Goal: Information Seeking & Learning: Compare options

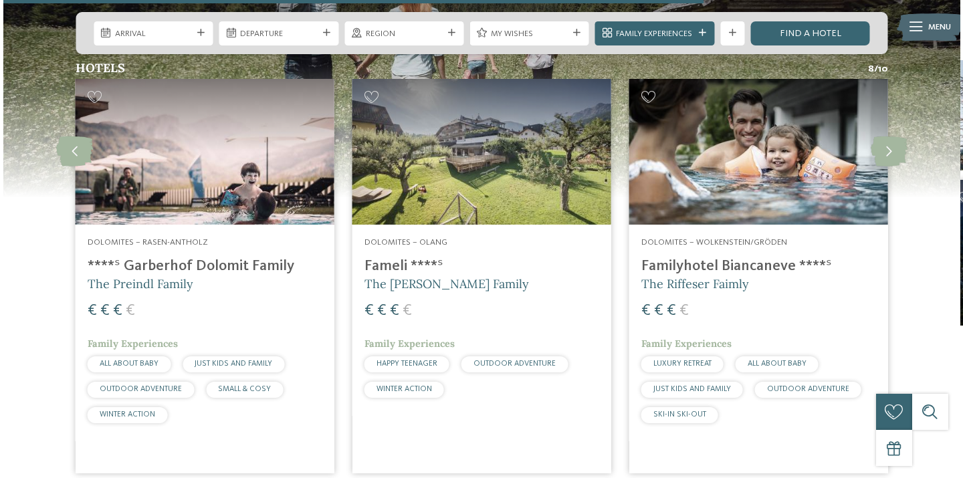
scroll to position [1780, 0]
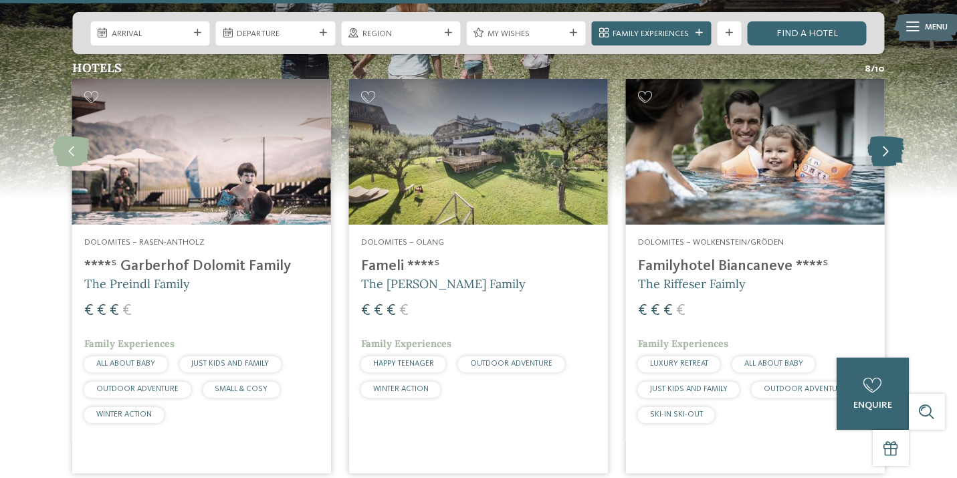
click at [883, 141] on icon at bounding box center [885, 151] width 37 height 30
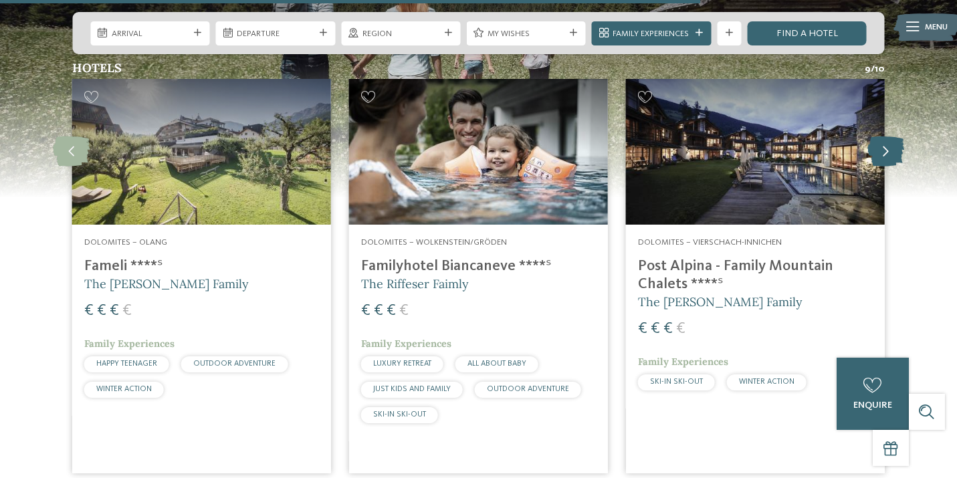
click at [883, 141] on icon at bounding box center [885, 151] width 37 height 30
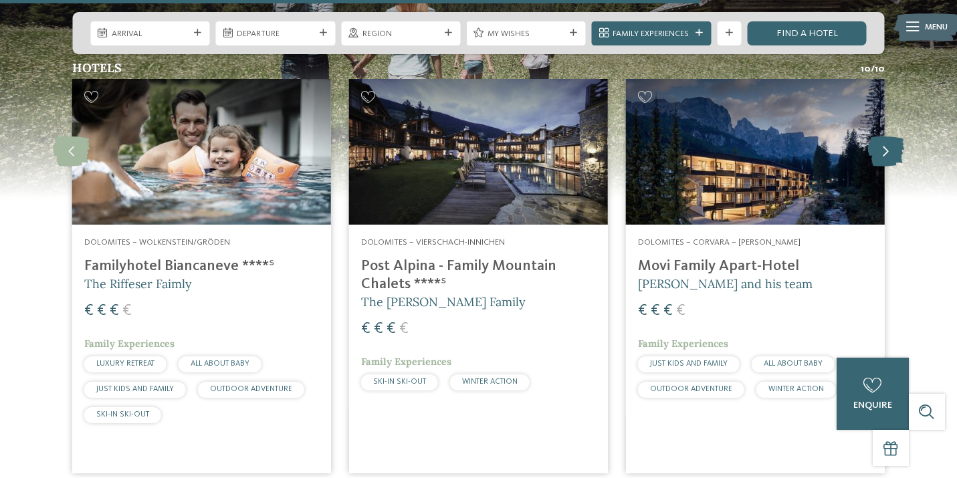
click at [883, 141] on icon at bounding box center [885, 151] width 37 height 30
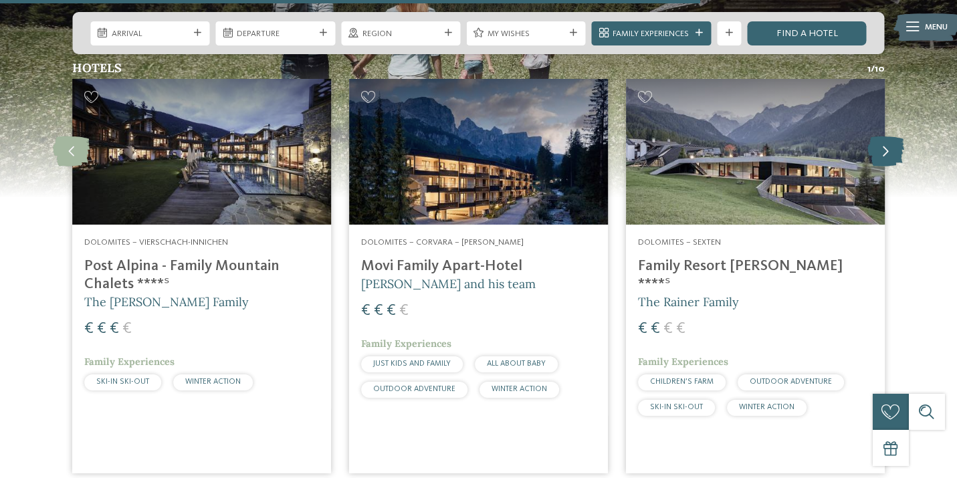
click at [883, 141] on icon at bounding box center [885, 151] width 37 height 30
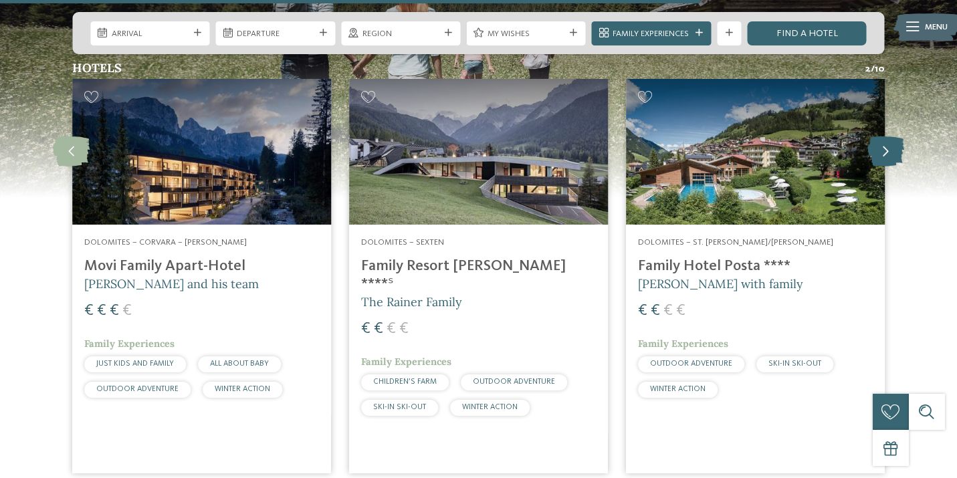
click at [883, 141] on icon at bounding box center [885, 151] width 37 height 30
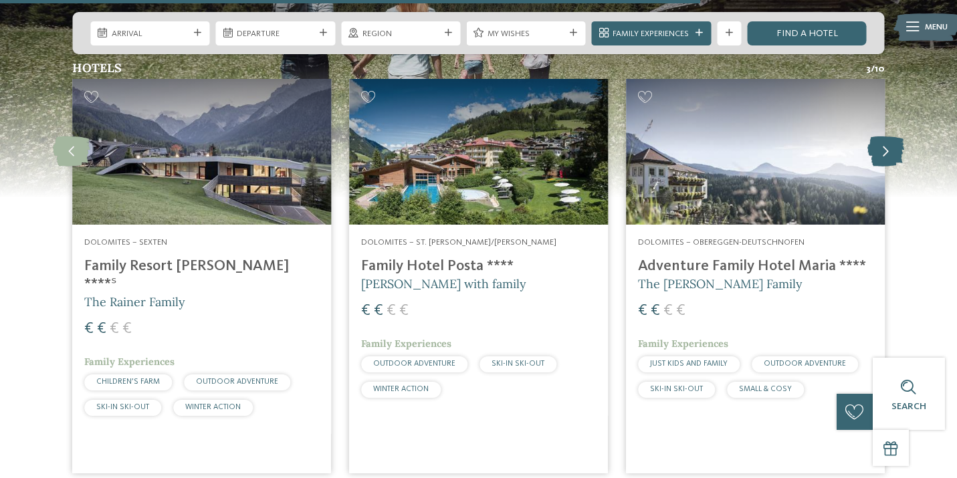
click at [883, 141] on icon at bounding box center [885, 151] width 37 height 30
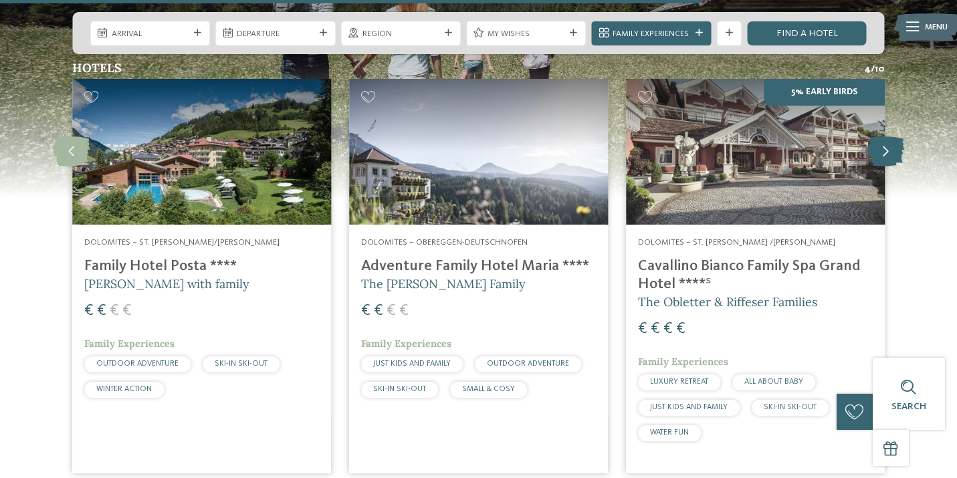
click at [883, 141] on icon at bounding box center [885, 151] width 37 height 30
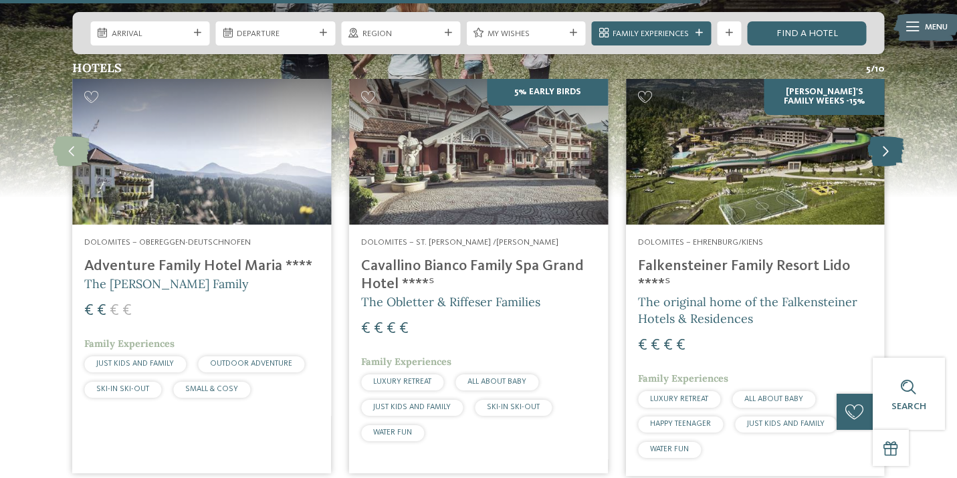
click at [883, 141] on icon at bounding box center [885, 151] width 37 height 30
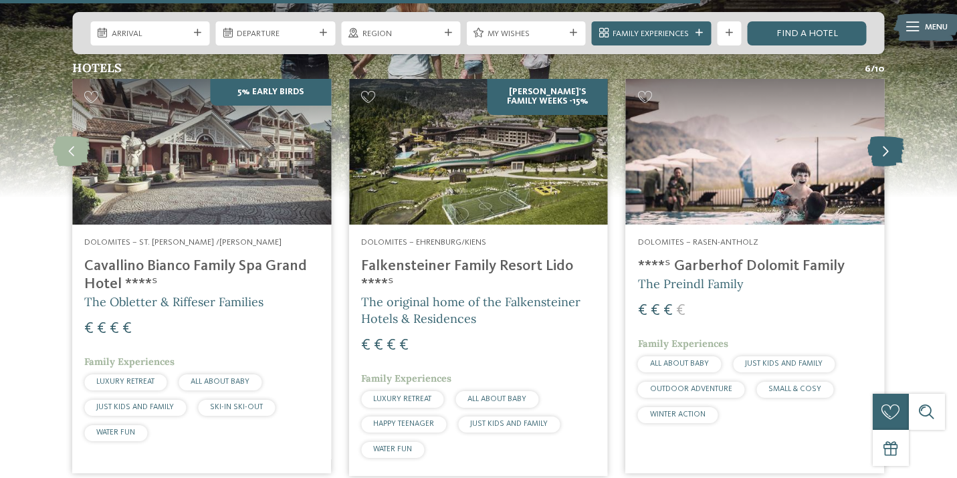
click at [883, 141] on icon at bounding box center [885, 151] width 37 height 30
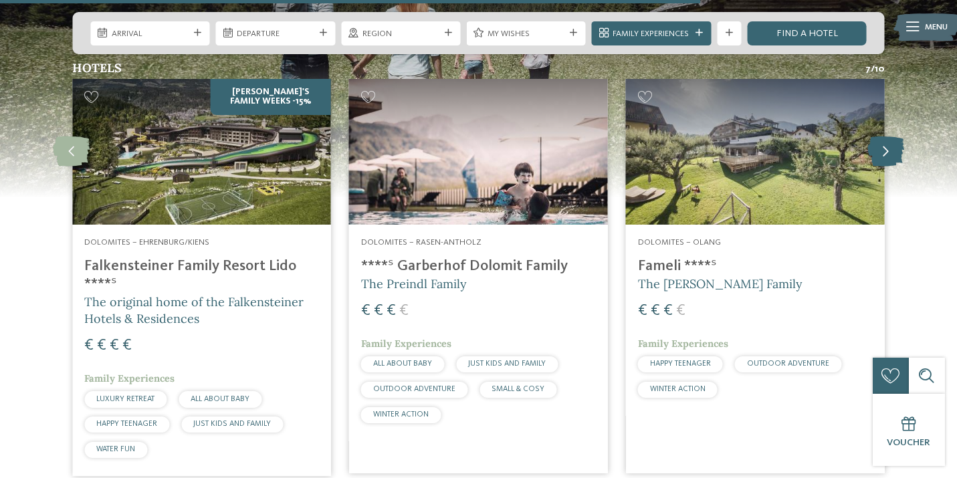
click at [883, 141] on icon at bounding box center [885, 151] width 37 height 30
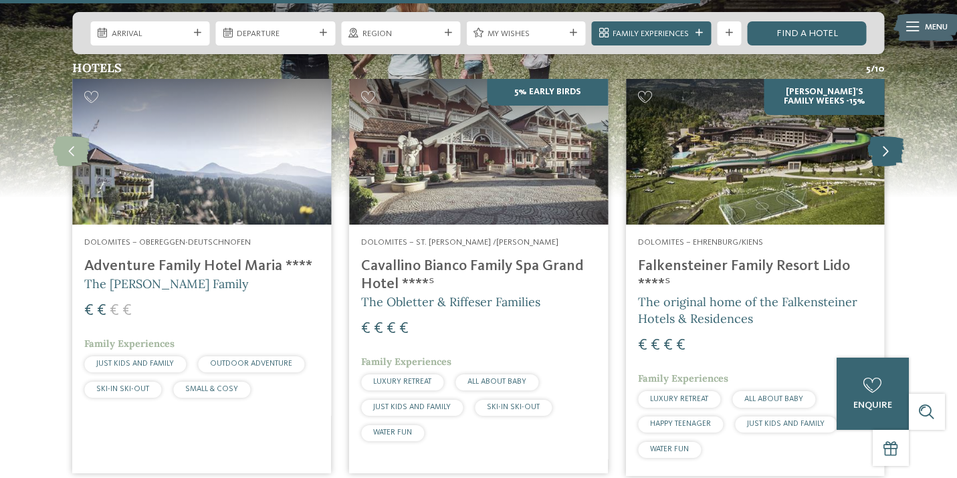
click at [877, 138] on icon at bounding box center [885, 151] width 37 height 30
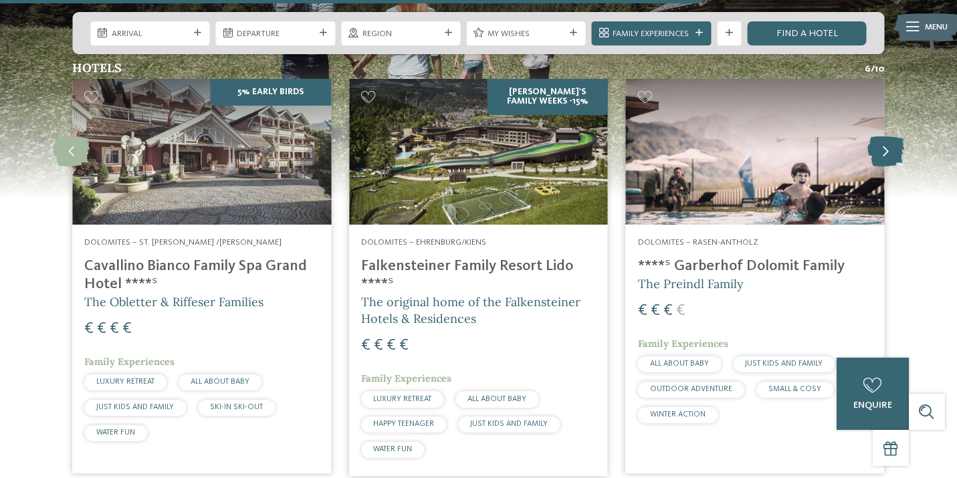
click at [877, 138] on icon at bounding box center [885, 151] width 37 height 30
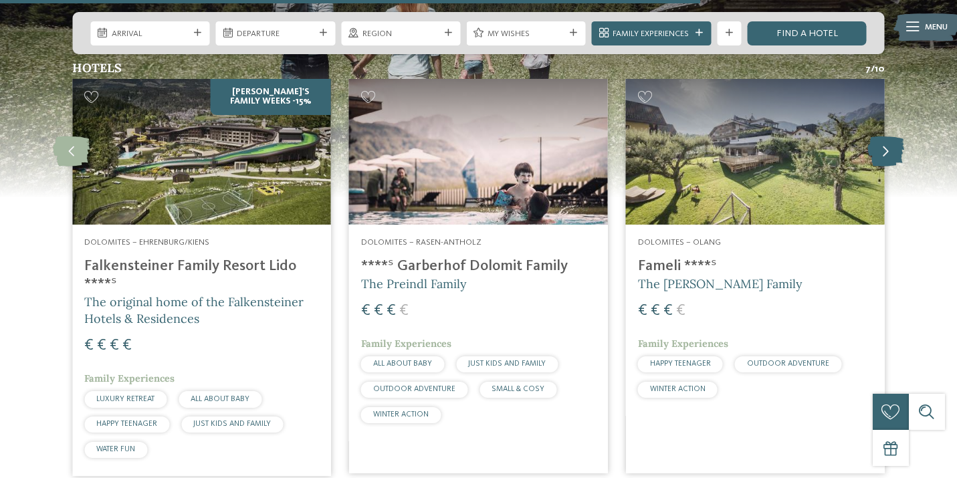
click at [882, 145] on icon at bounding box center [885, 151] width 37 height 30
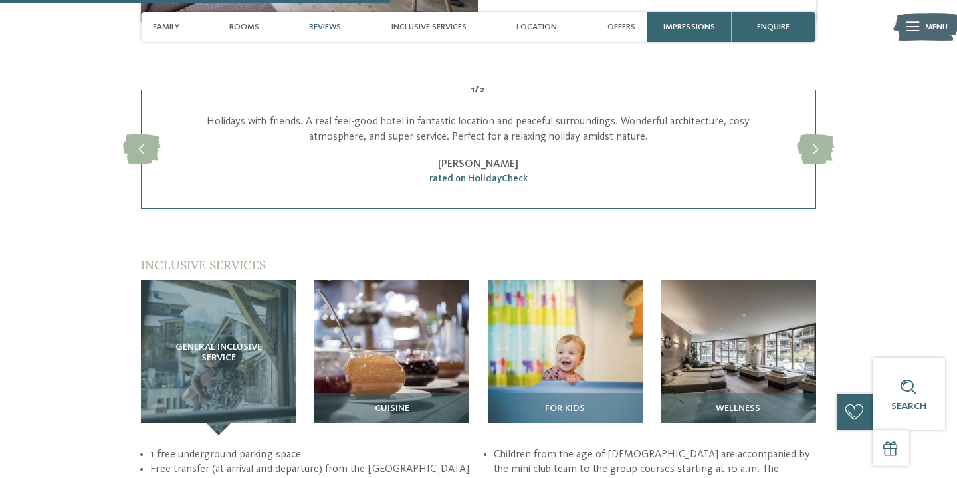
scroll to position [1606, 0]
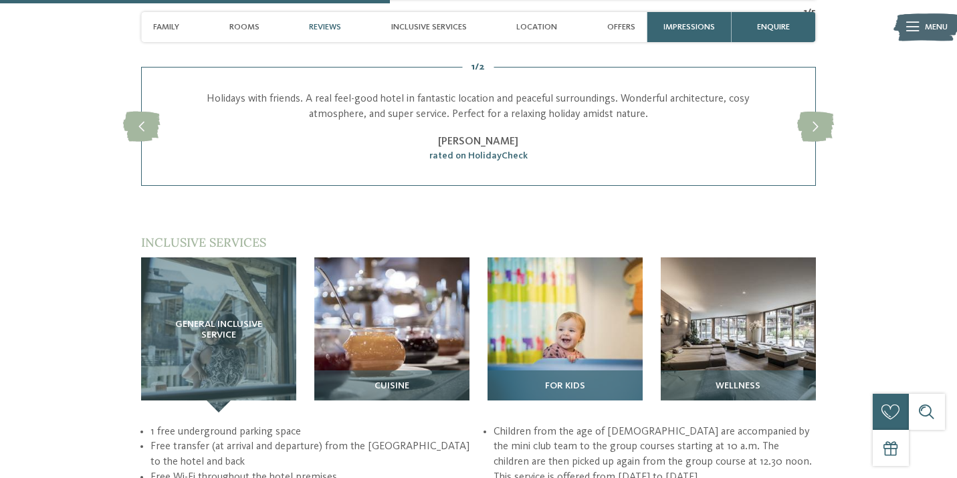
click at [565, 370] on div "For kids" at bounding box center [564, 391] width 155 height 42
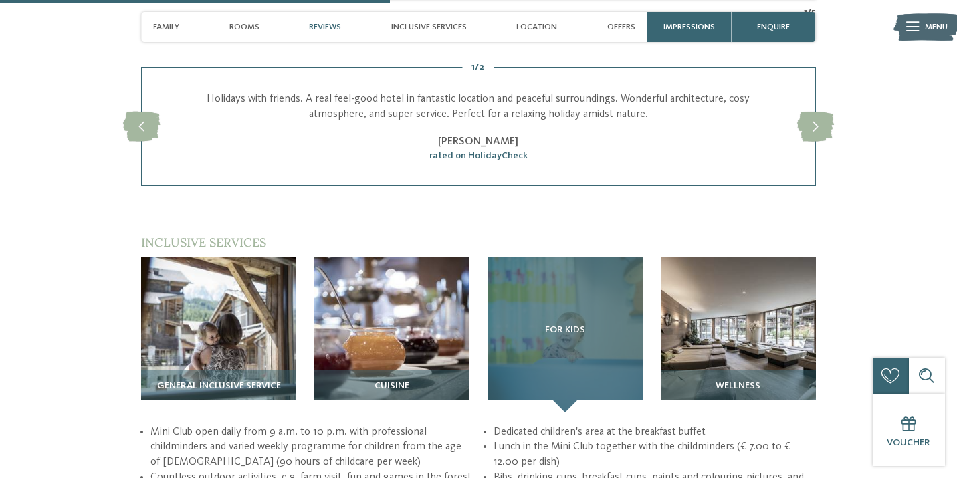
click at [572, 303] on div "For kids" at bounding box center [564, 334] width 155 height 155
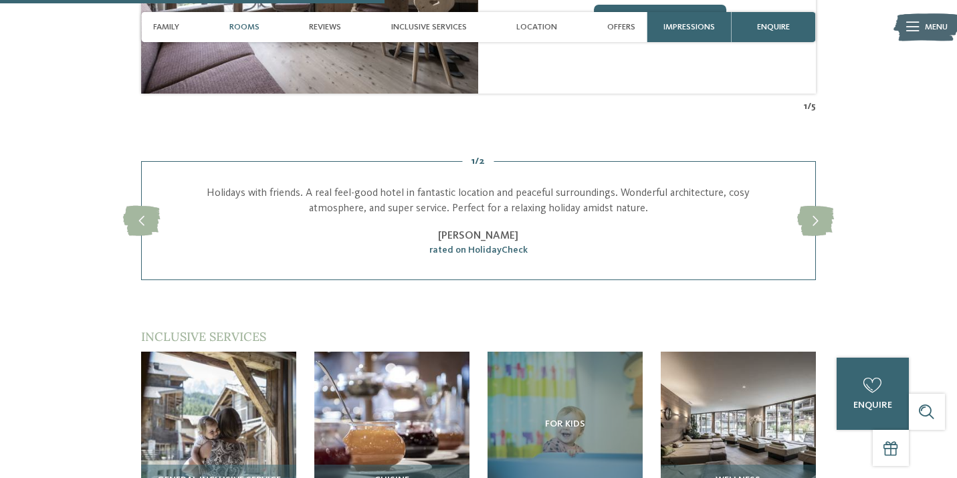
scroll to position [1532, 0]
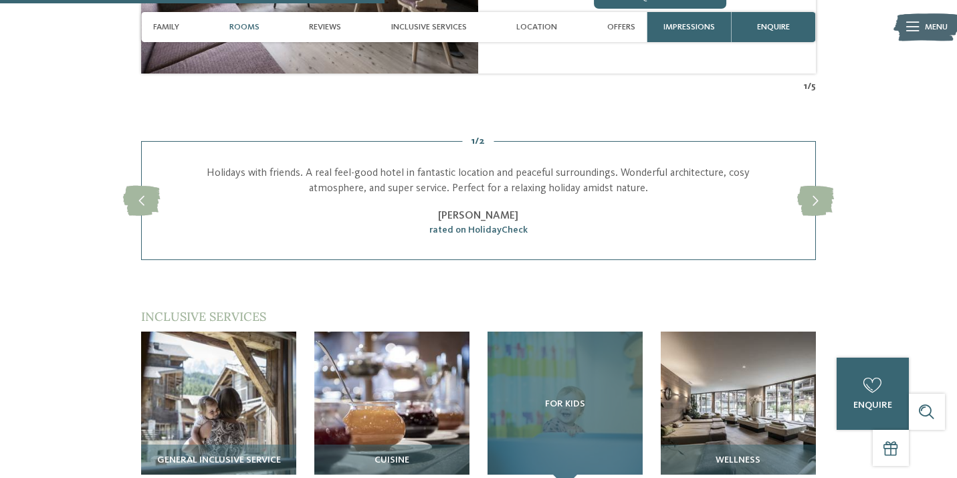
click at [555, 332] on div "For kids" at bounding box center [564, 409] width 155 height 155
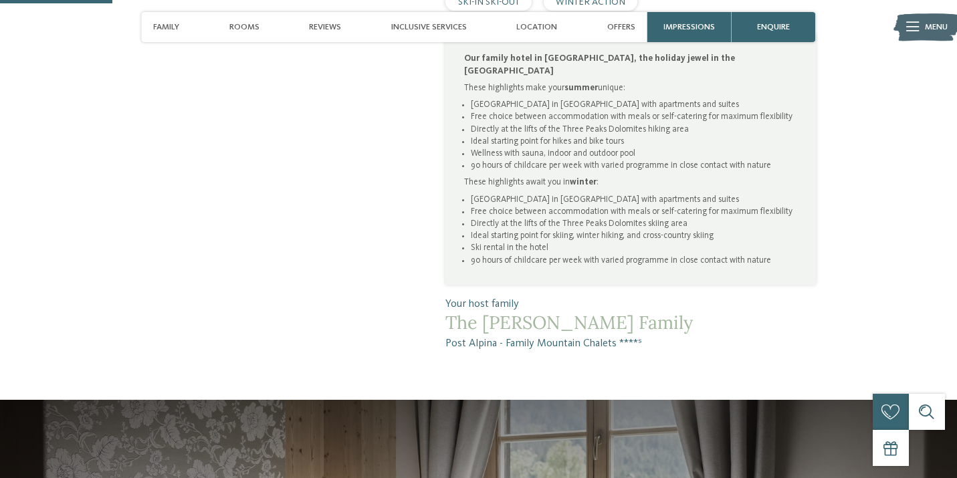
scroll to position [150, 0]
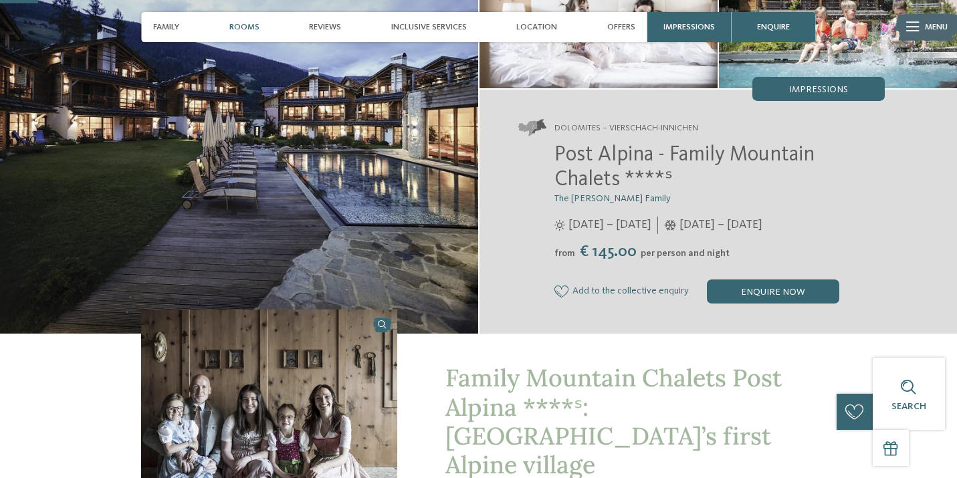
click at [247, 24] on span "Rooms" at bounding box center [244, 27] width 30 height 10
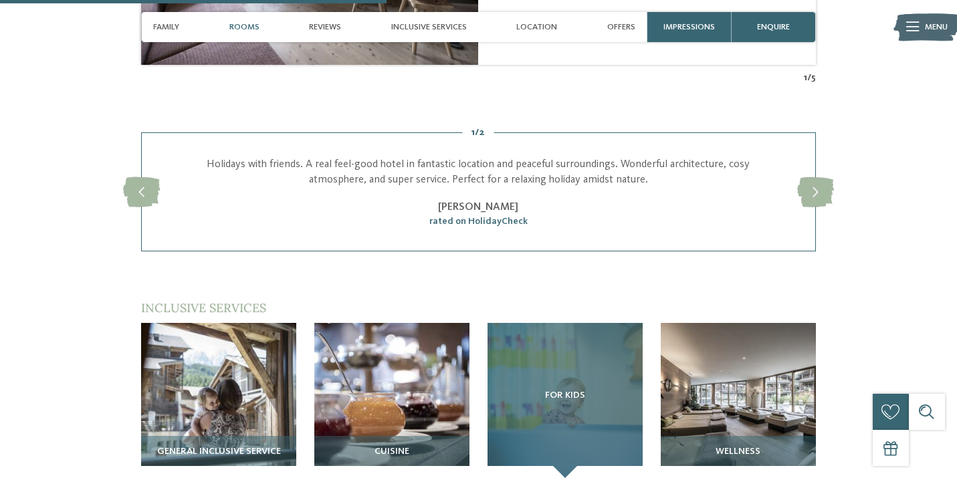
scroll to position [1120, 0]
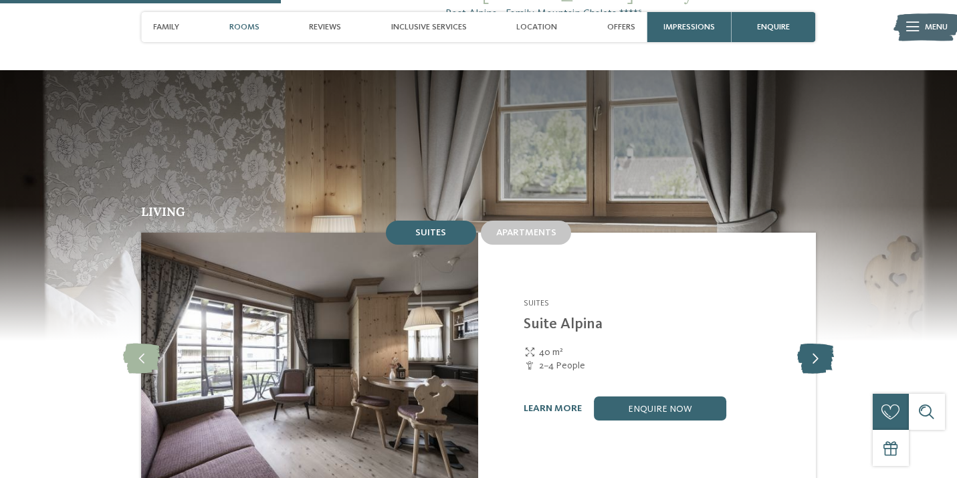
click at [827, 344] on icon at bounding box center [815, 359] width 37 height 30
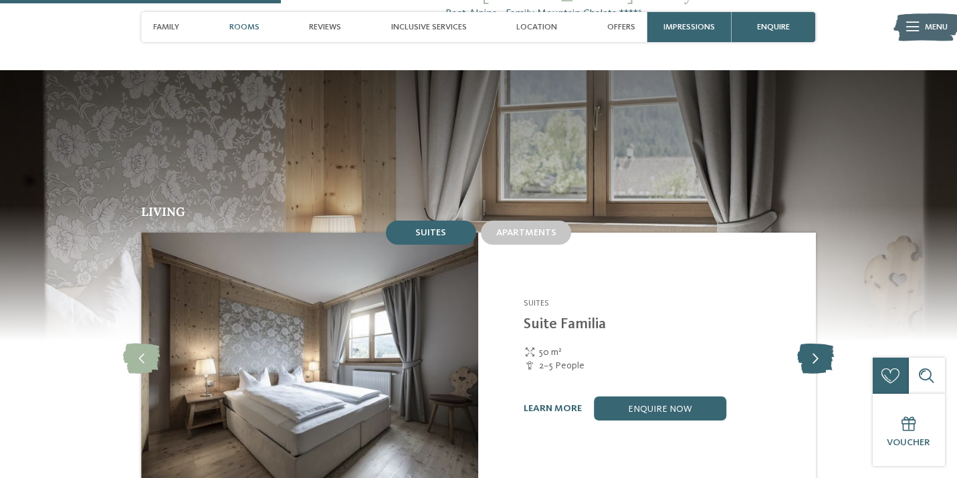
click at [826, 344] on icon at bounding box center [815, 359] width 37 height 30
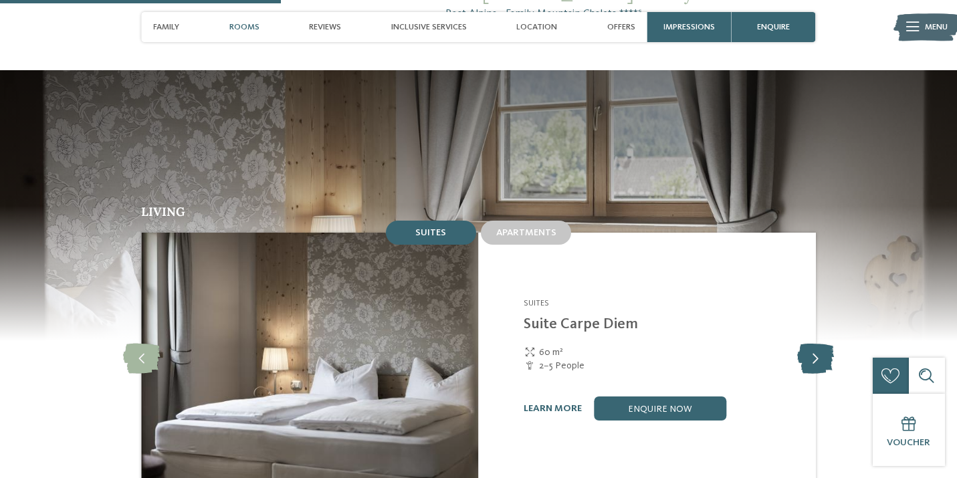
click at [826, 344] on icon at bounding box center [815, 359] width 37 height 30
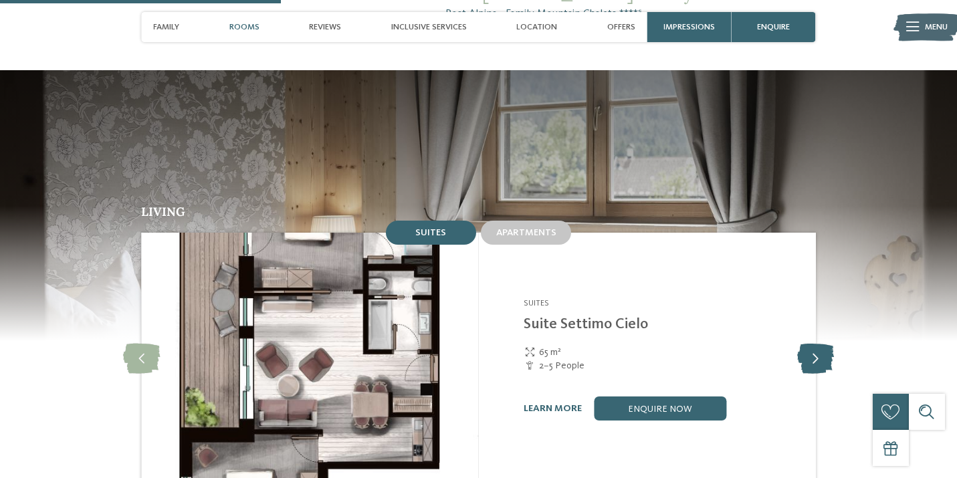
click at [826, 344] on icon at bounding box center [815, 359] width 37 height 30
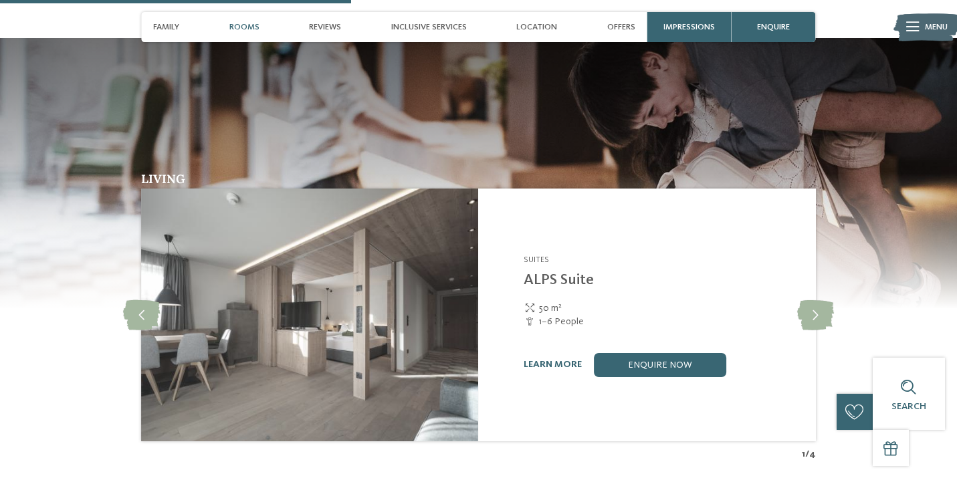
scroll to position [1715, 0]
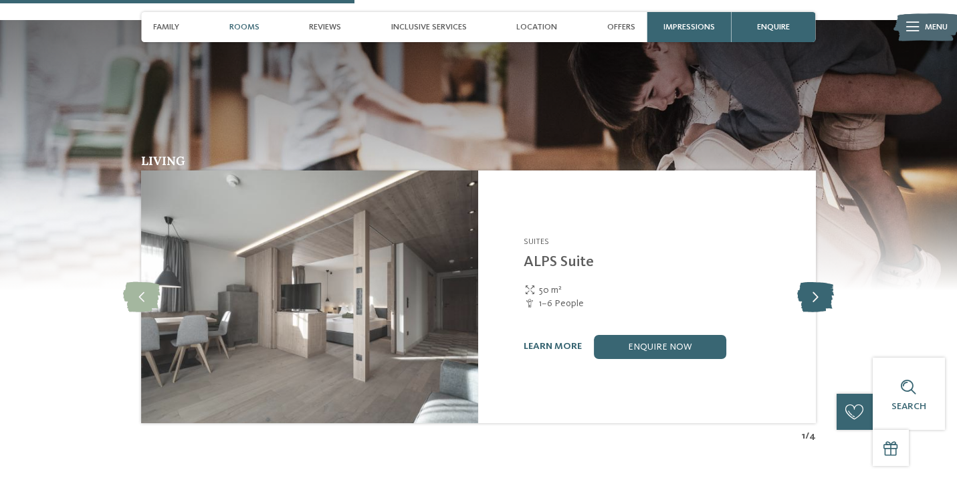
click at [820, 282] on icon at bounding box center [815, 297] width 37 height 30
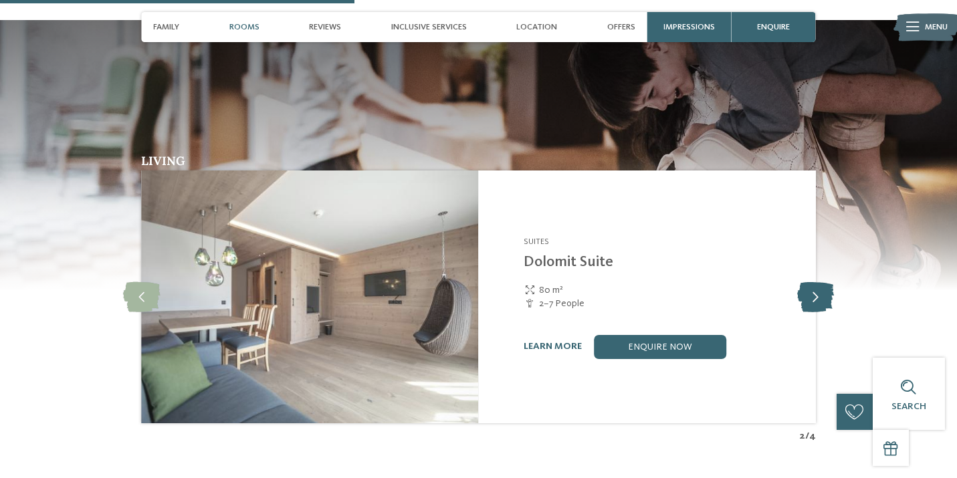
click at [820, 282] on icon at bounding box center [815, 297] width 37 height 30
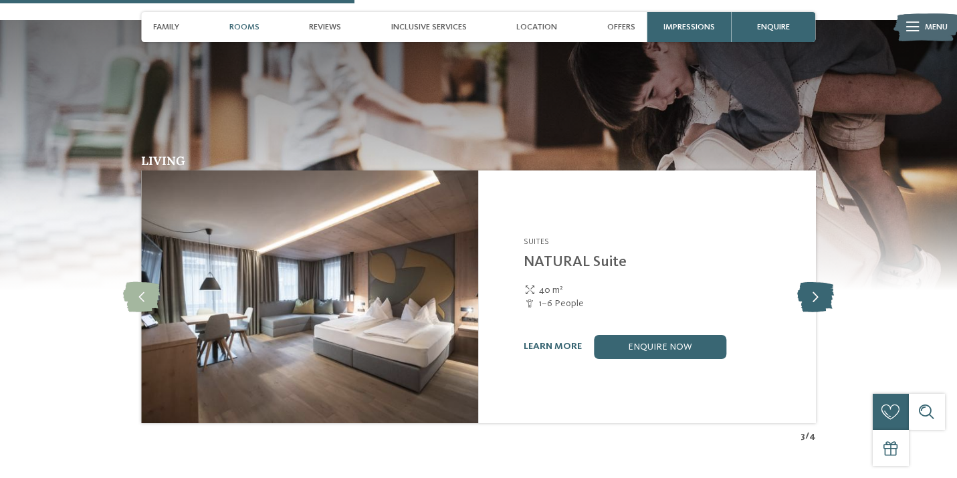
click at [820, 282] on icon at bounding box center [815, 297] width 37 height 30
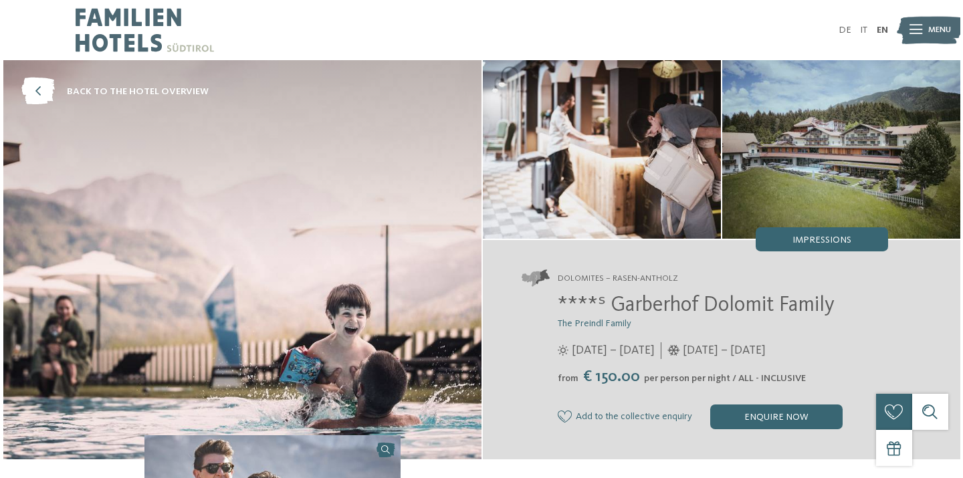
scroll to position [0, 0]
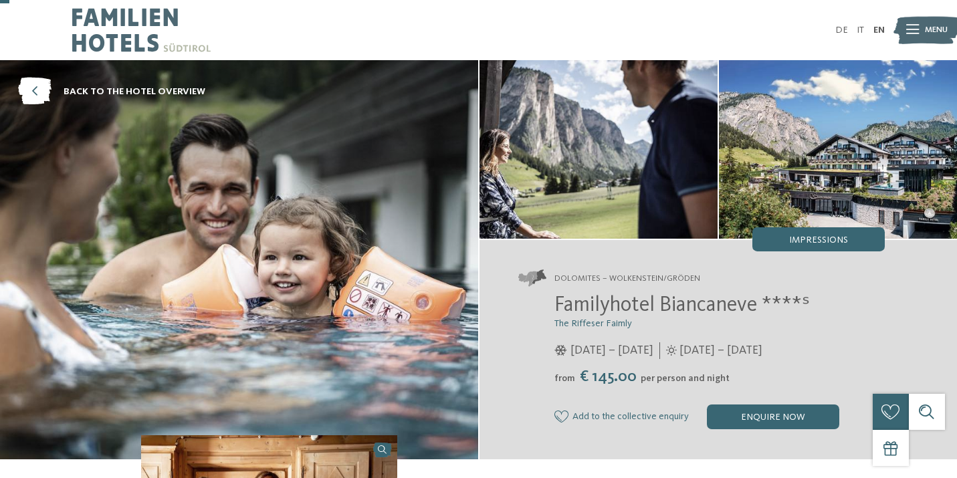
scroll to position [33, 0]
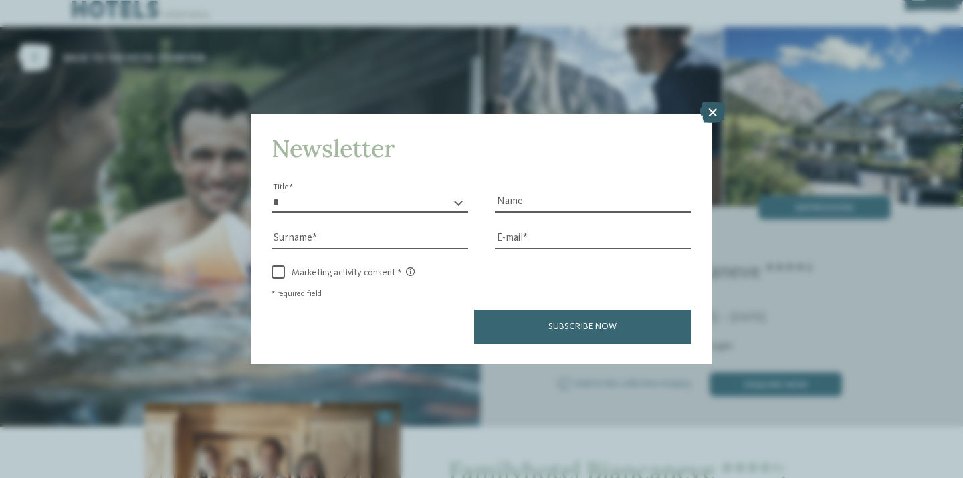
click at [715, 102] on icon at bounding box center [712, 112] width 26 height 21
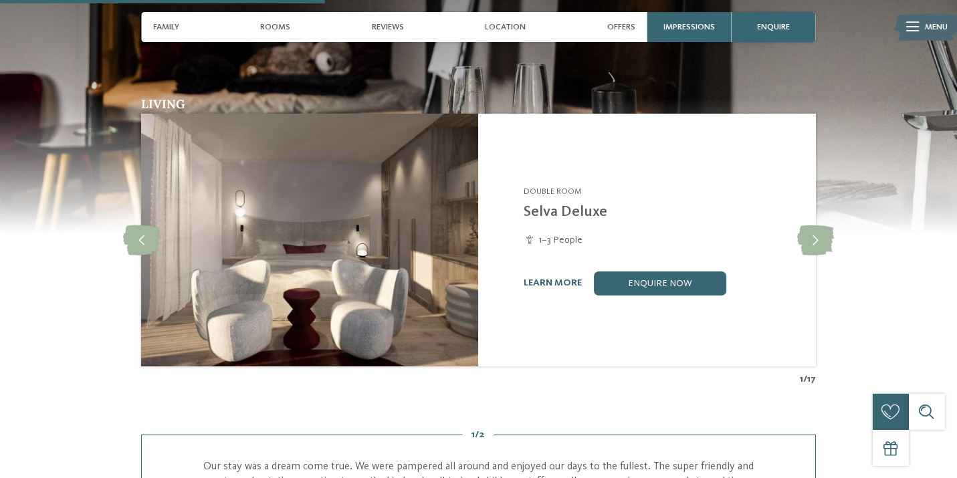
scroll to position [1117, 0]
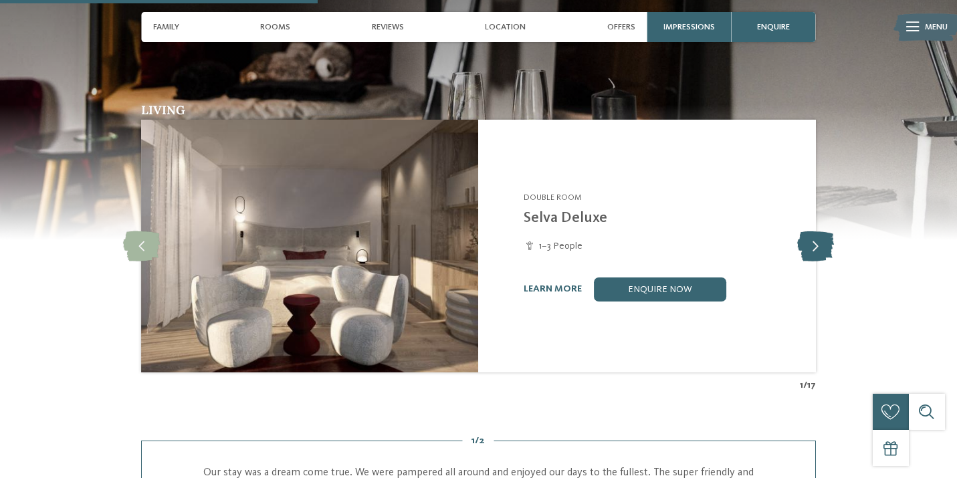
click at [814, 236] on icon at bounding box center [815, 246] width 37 height 30
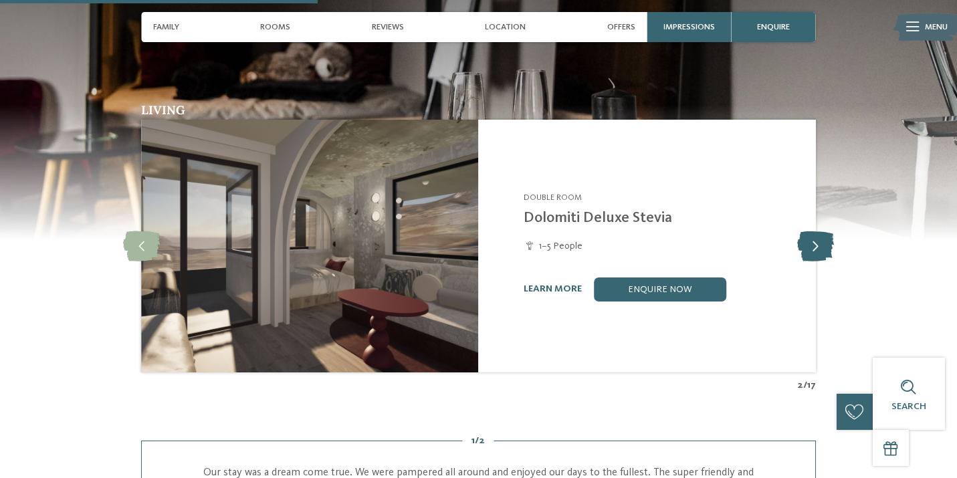
click at [815, 236] on icon at bounding box center [815, 246] width 37 height 30
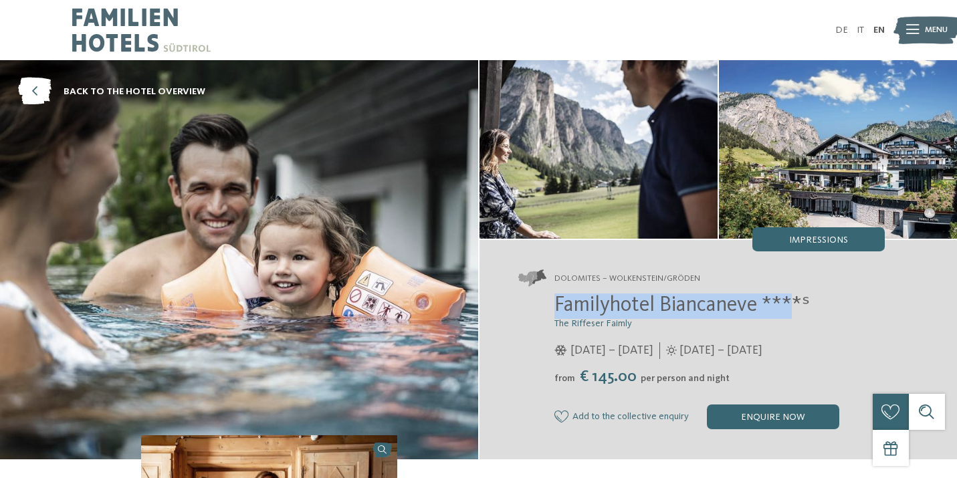
scroll to position [0, 0]
drag, startPoint x: 554, startPoint y: 308, endPoint x: 762, endPoint y: 312, distance: 208.0
click at [760, 312] on div "Familyhotel Biancaneve ****ˢ The Riffeser Faimly [DATE] – [DATE] from" at bounding box center [701, 362] width 366 height 136
copy span "Familyhotel Biancaneve"
